Goal: Task Accomplishment & Management: Use online tool/utility

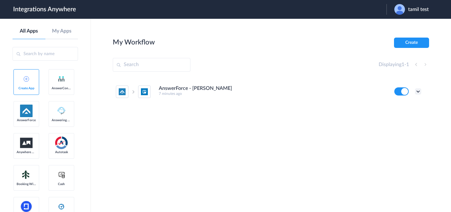
click at [419, 92] on icon at bounding box center [418, 91] width 6 height 6
click at [404, 108] on li "Edit" at bounding box center [401, 106] width 41 height 12
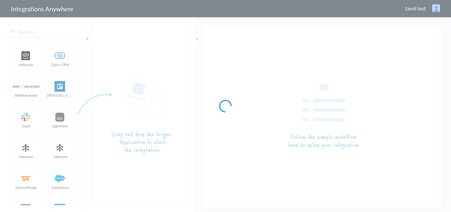
type input "AnswerForce - [PERSON_NAME]"
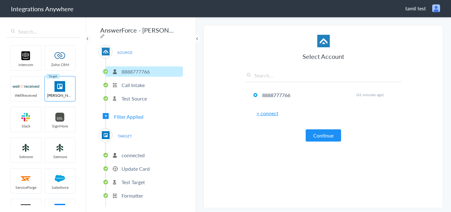
click at [133, 167] on p "Update Card" at bounding box center [136, 168] width 28 height 7
